Goal: Task Accomplishment & Management: Use online tool/utility

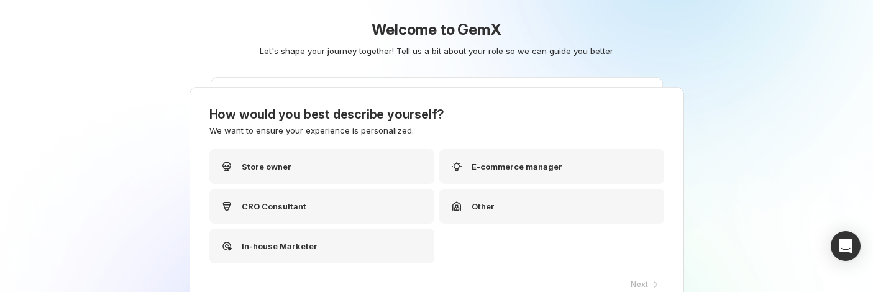
click at [77, 133] on div "Welcome to GemX Let's shape your journey together! Tell us a bit about your rol…" at bounding box center [436, 146] width 873 height 292
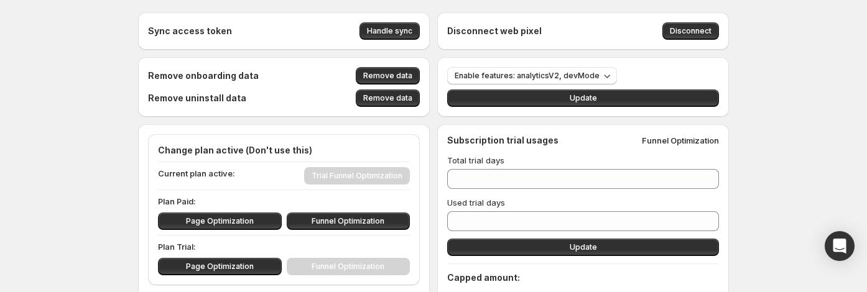
scroll to position [16, 0]
